Goal: Check status: Check status

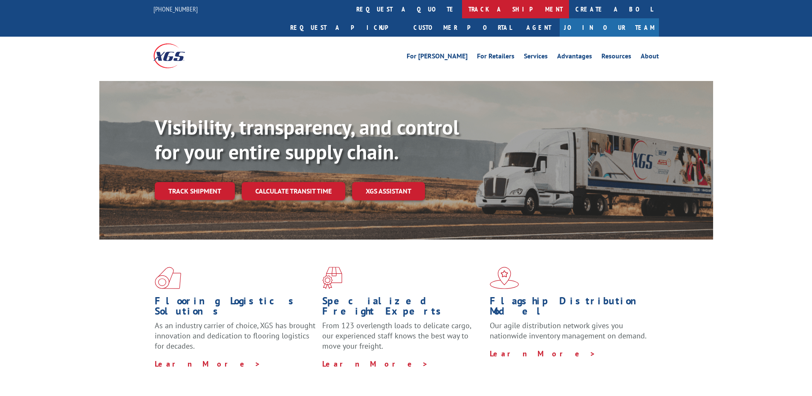
click at [462, 6] on link "track a shipment" at bounding box center [515, 9] width 107 height 18
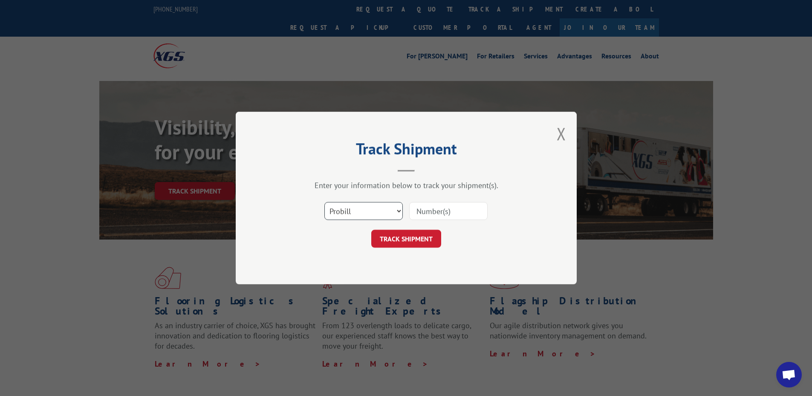
drag, startPoint x: 338, startPoint y: 213, endPoint x: 338, endPoint y: 219, distance: 6.0
click at [338, 213] on select "Select category... Probill BOL PO" at bounding box center [363, 211] width 78 height 18
select select "bol"
click at [324, 202] on select "Select category... Probill BOL PO" at bounding box center [363, 211] width 78 height 18
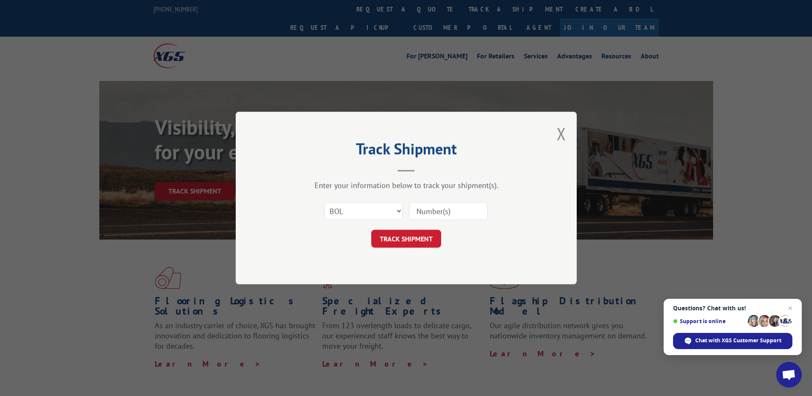
click at [438, 211] on input at bounding box center [448, 211] width 78 height 18
type input "2837884"
click at [401, 236] on button "TRACK SHIPMENT" at bounding box center [406, 239] width 70 height 18
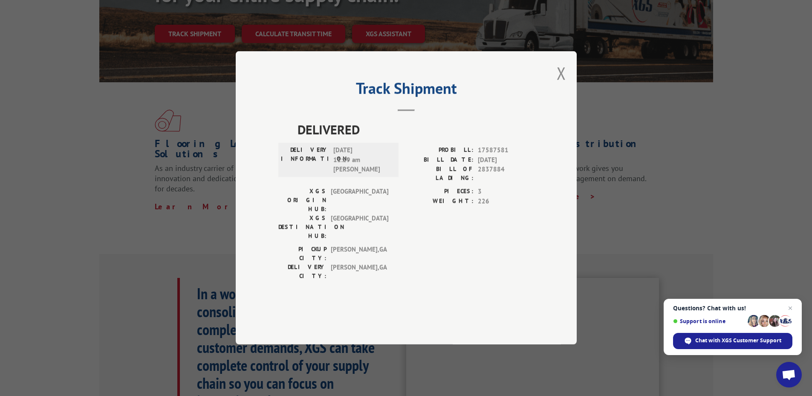
scroll to position [298, 0]
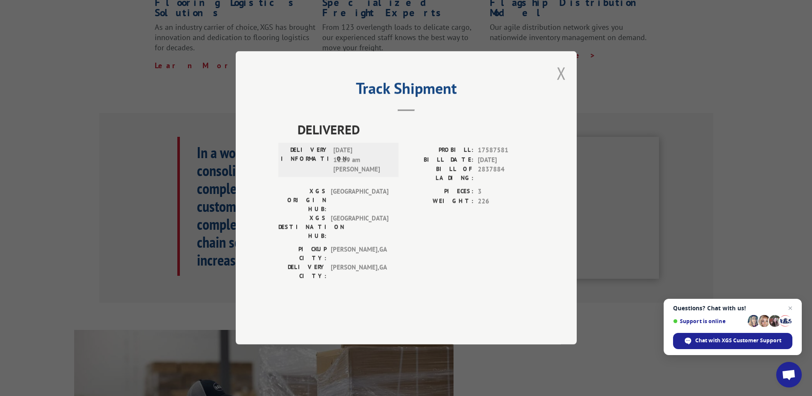
click at [558, 84] on button "Close modal" at bounding box center [561, 73] width 9 height 23
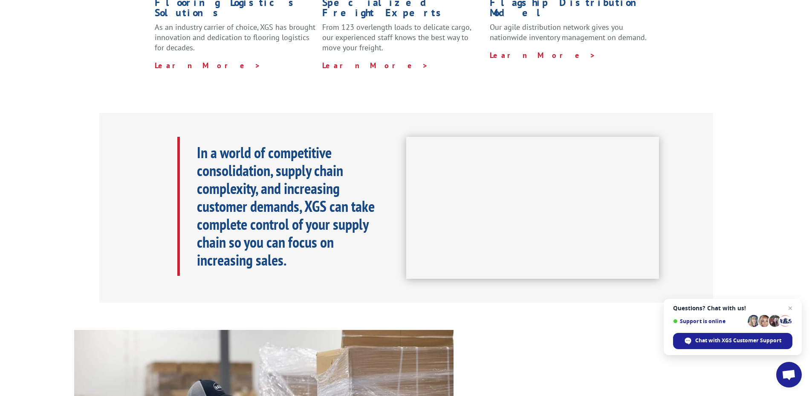
scroll to position [0, 0]
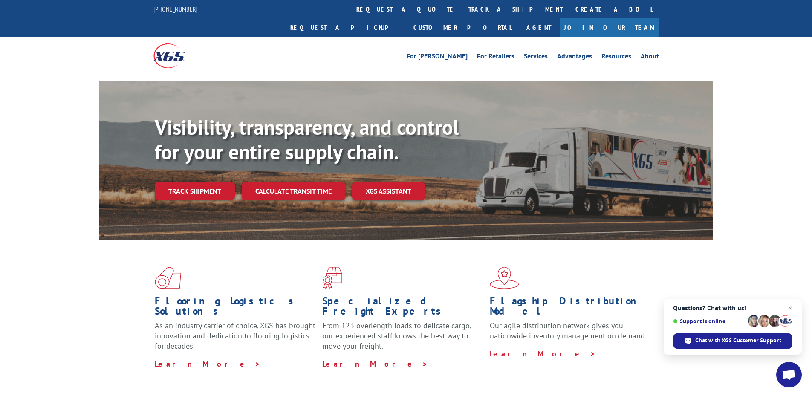
drag, startPoint x: 389, startPoint y: 8, endPoint x: 372, endPoint y: 19, distance: 20.7
click at [462, 8] on link "track a shipment" at bounding box center [515, 9] width 107 height 18
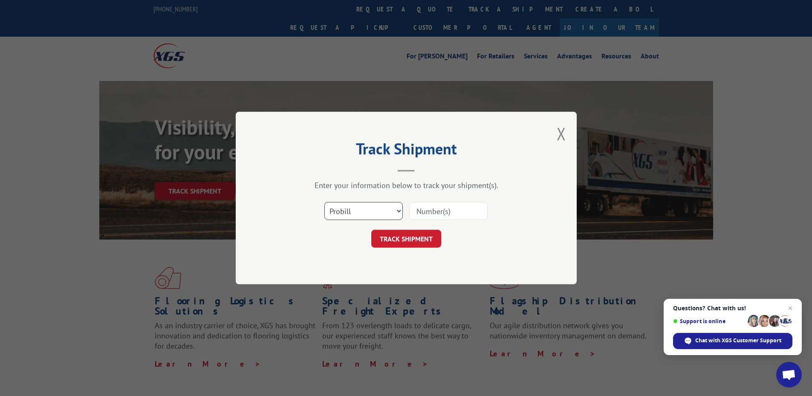
click at [374, 216] on select "Select category... Probill BOL PO" at bounding box center [363, 211] width 78 height 18
select select "bol"
click at [324, 202] on select "Select category... Probill BOL PO" at bounding box center [363, 211] width 78 height 18
drag, startPoint x: 459, startPoint y: 212, endPoint x: 764, endPoint y: 96, distance: 326.4
click at [459, 212] on input at bounding box center [448, 211] width 78 height 18
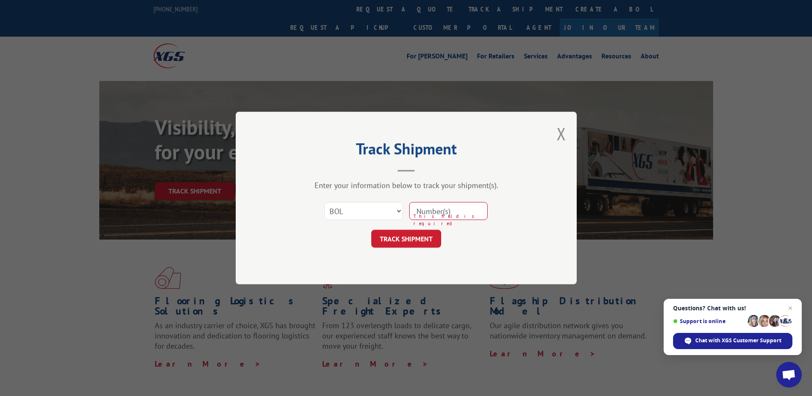
click at [454, 207] on input at bounding box center [448, 211] width 78 height 18
type input "2837884"
click at [378, 244] on button "TRACK SHIPMENT" at bounding box center [406, 239] width 70 height 18
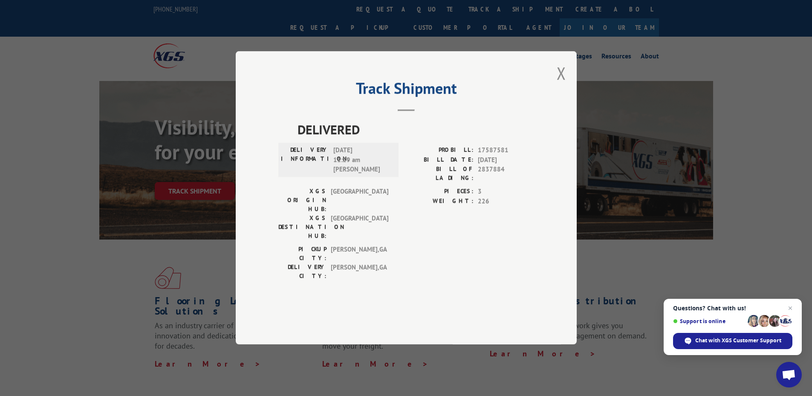
scroll to position [128, 0]
